Goal: Task Accomplishment & Management: Complete application form

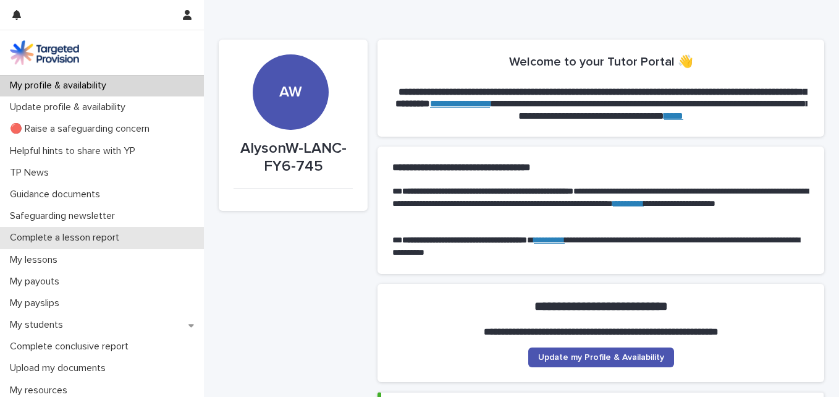
click at [122, 235] on p "Complete a lesson report" at bounding box center [67, 238] width 124 height 12
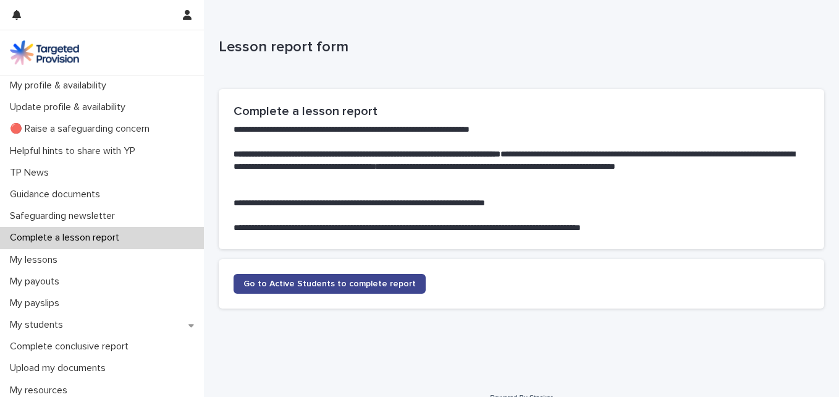
click at [388, 291] on link "Go to Active Students to complete report" at bounding box center [330, 284] width 192 height 20
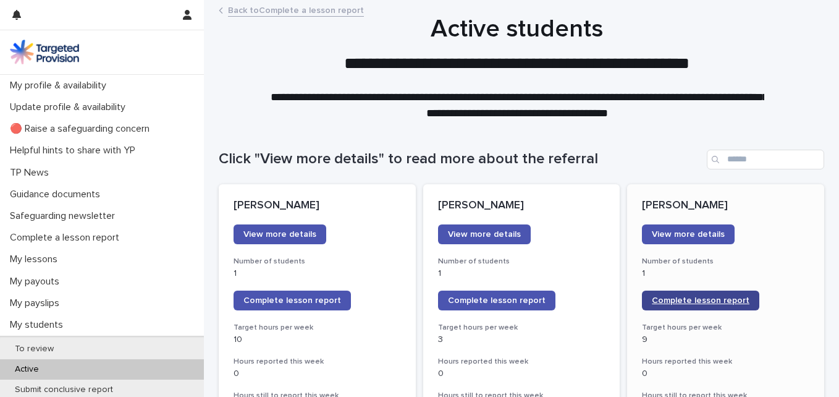
click at [680, 300] on span "Complete lesson report" at bounding box center [701, 300] width 98 height 9
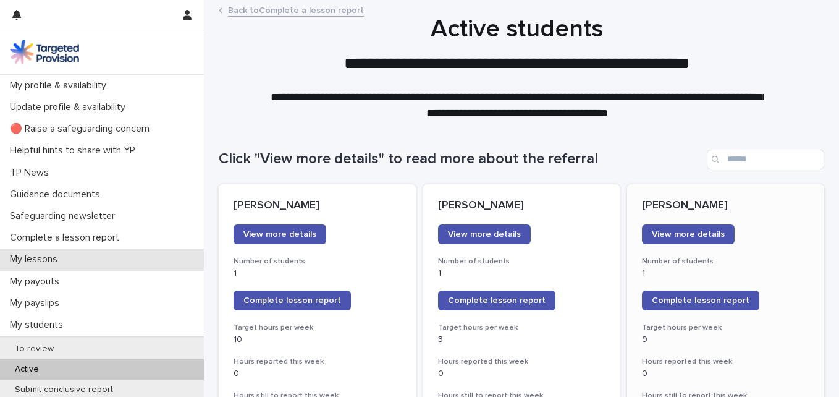
click at [62, 256] on p "My lessons" at bounding box center [36, 259] width 62 height 12
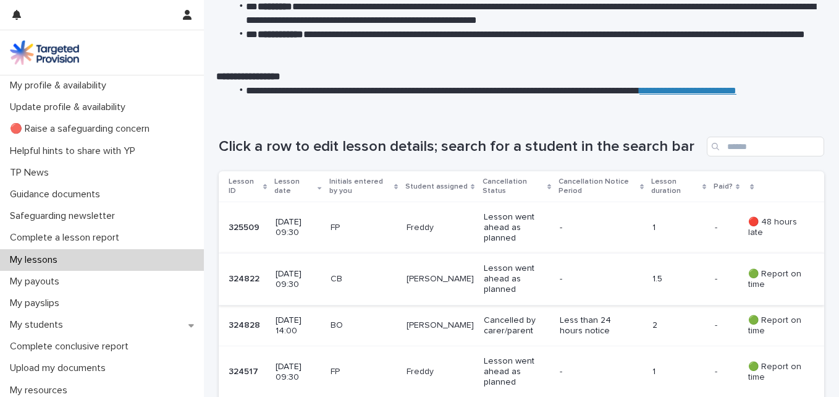
scroll to position [124, 0]
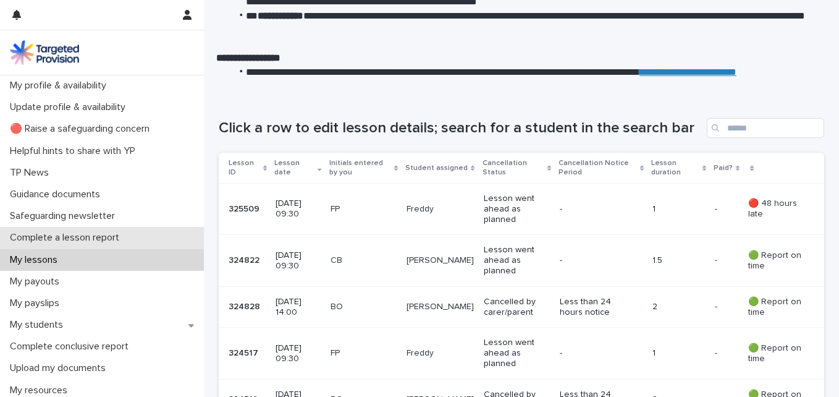
click at [64, 242] on p "Complete a lesson report" at bounding box center [67, 238] width 124 height 12
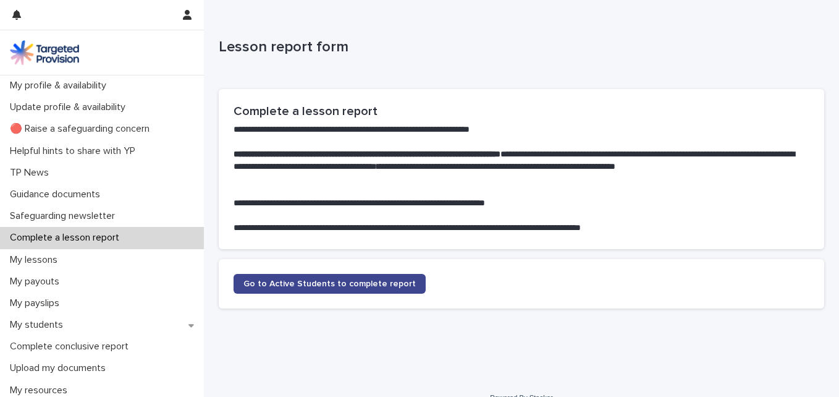
click at [392, 284] on span "Go to Active Students to complete report" at bounding box center [329, 283] width 172 height 9
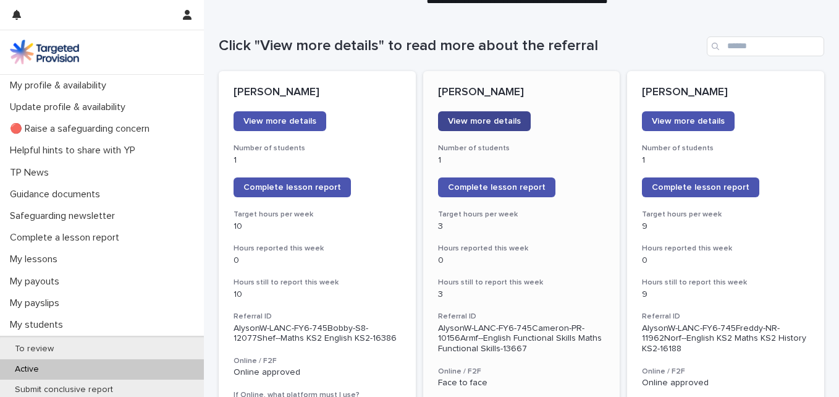
scroll to position [62, 0]
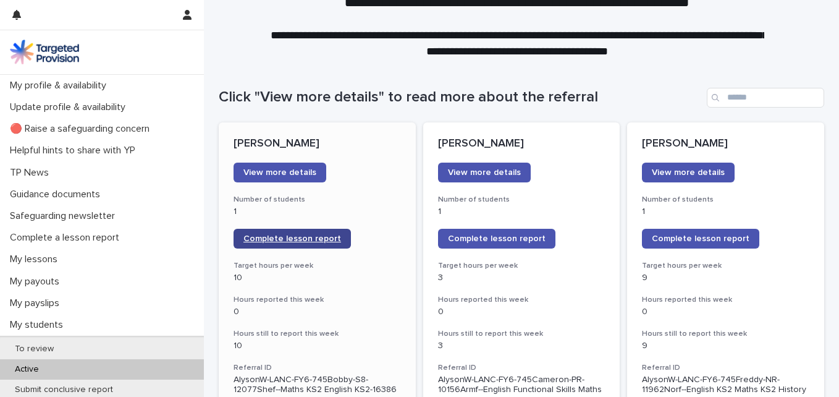
click at [316, 238] on span "Complete lesson report" at bounding box center [292, 238] width 98 height 9
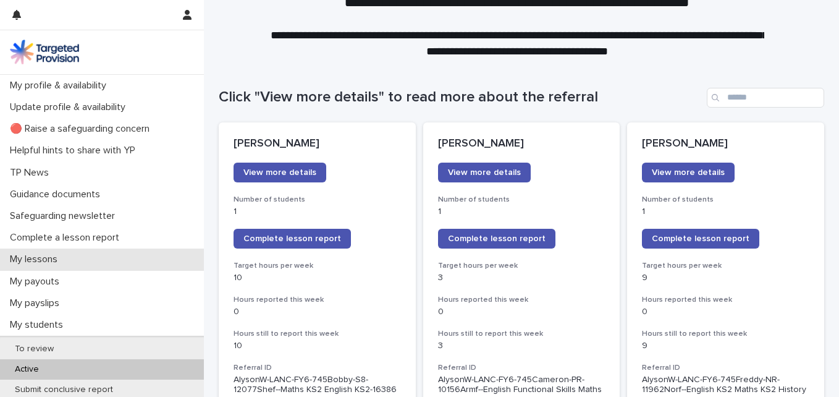
click at [83, 263] on div "My lessons" at bounding box center [102, 259] width 204 height 22
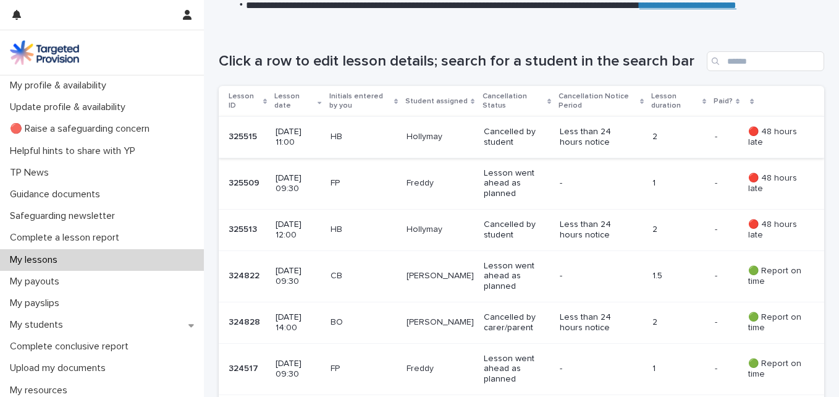
scroll to position [62, 0]
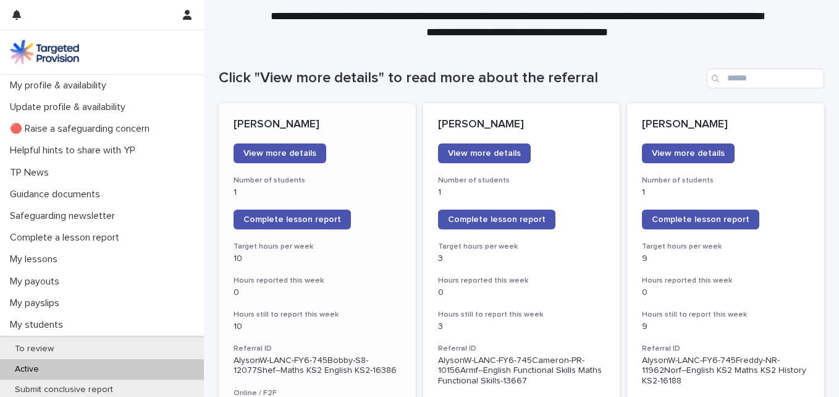
scroll to position [124, 0]
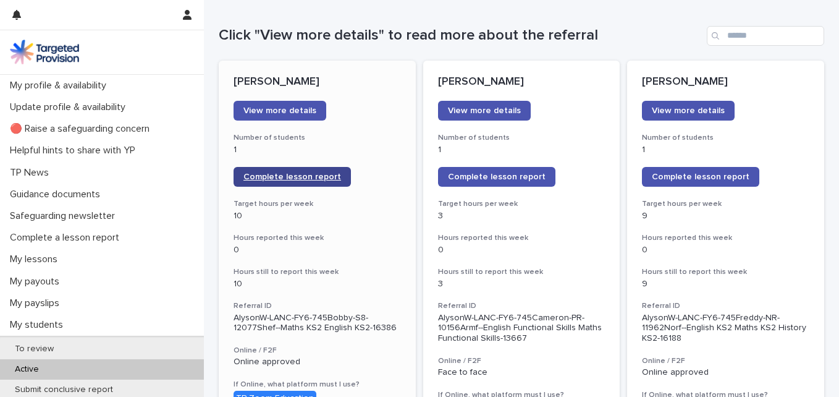
click at [285, 180] on span "Complete lesson report" at bounding box center [292, 176] width 98 height 9
